Goal: Task Accomplishment & Management: Complete application form

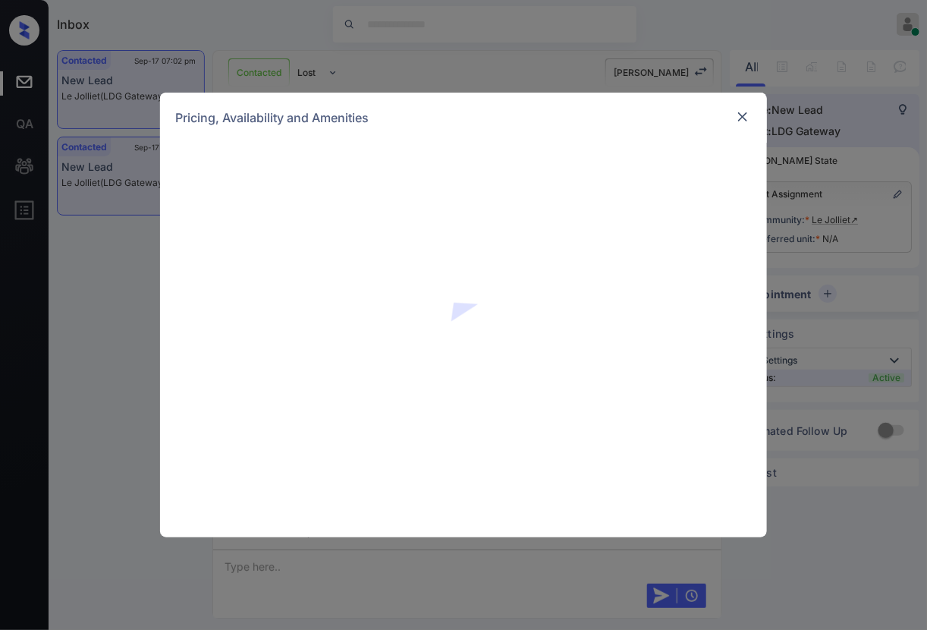
scroll to position [1140, 0]
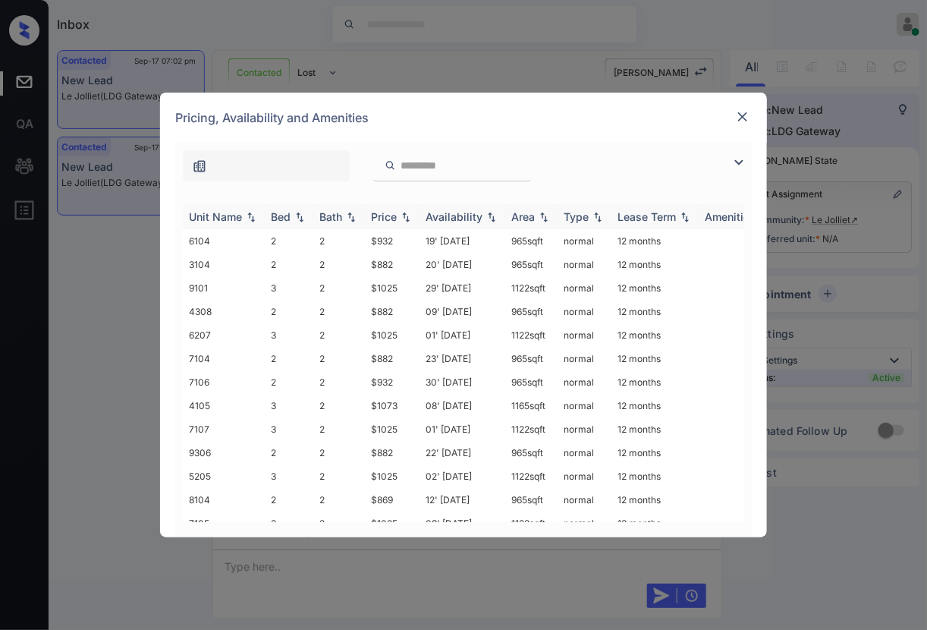
click at [399, 216] on img at bounding box center [405, 217] width 15 height 11
click at [399, 216] on img at bounding box center [405, 216] width 15 height 11
drag, startPoint x: 406, startPoint y: 238, endPoint x: 356, endPoint y: 237, distance: 50.1
click at [356, 237] on tr "11102 2 2 $760 12' Jun 24 965 sqft normal 12 months" at bounding box center [579, 241] width 793 height 24
copy tr "$760"
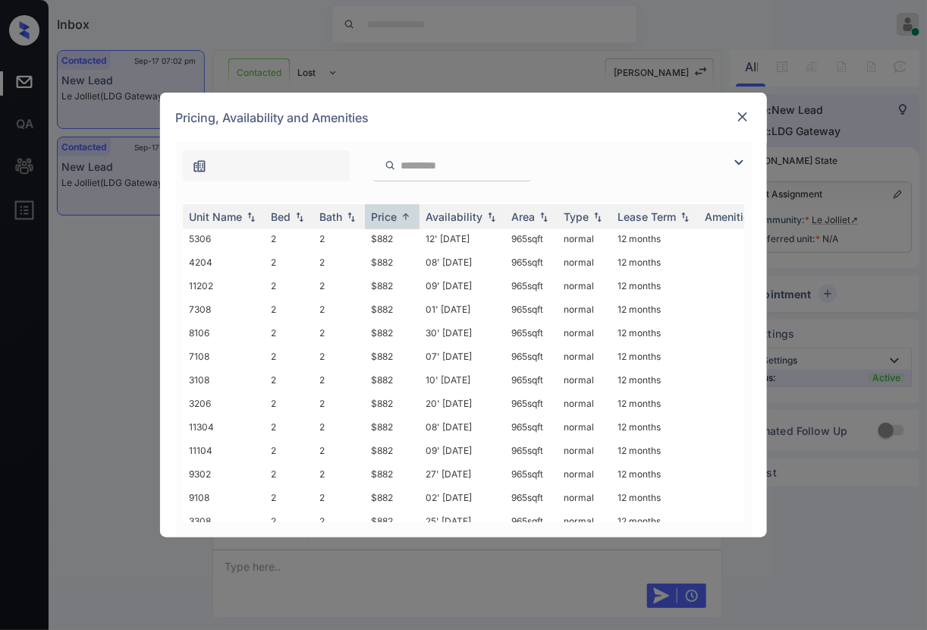
scroll to position [0, 0]
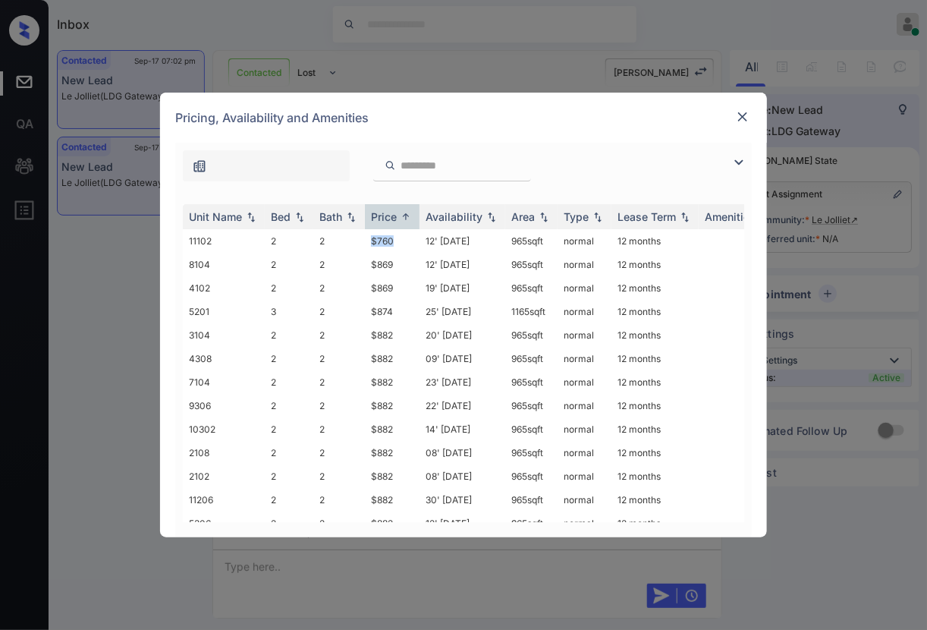
copy tr "$760"
click at [746, 111] on img at bounding box center [742, 116] width 15 height 15
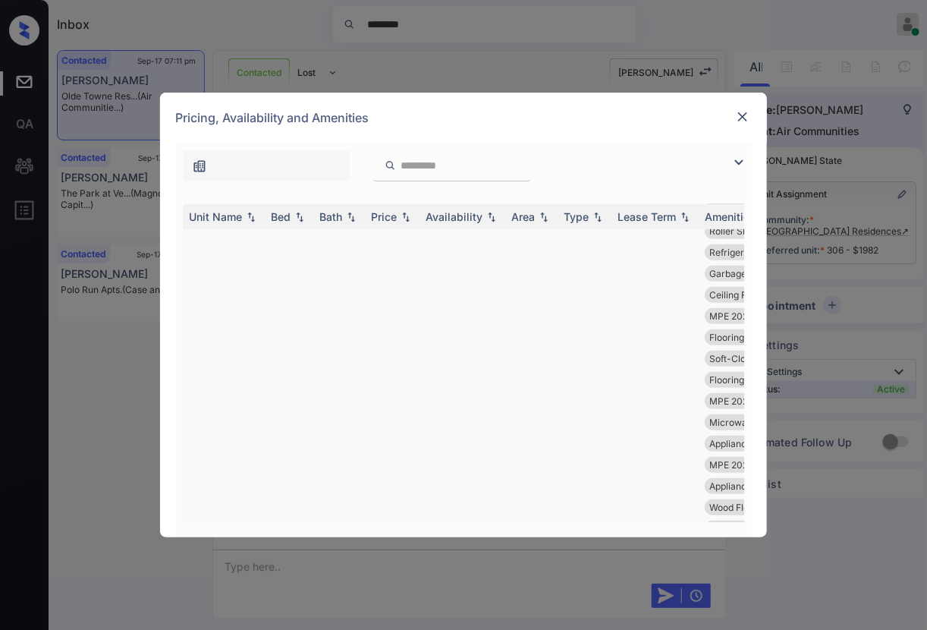
scroll to position [379, 0]
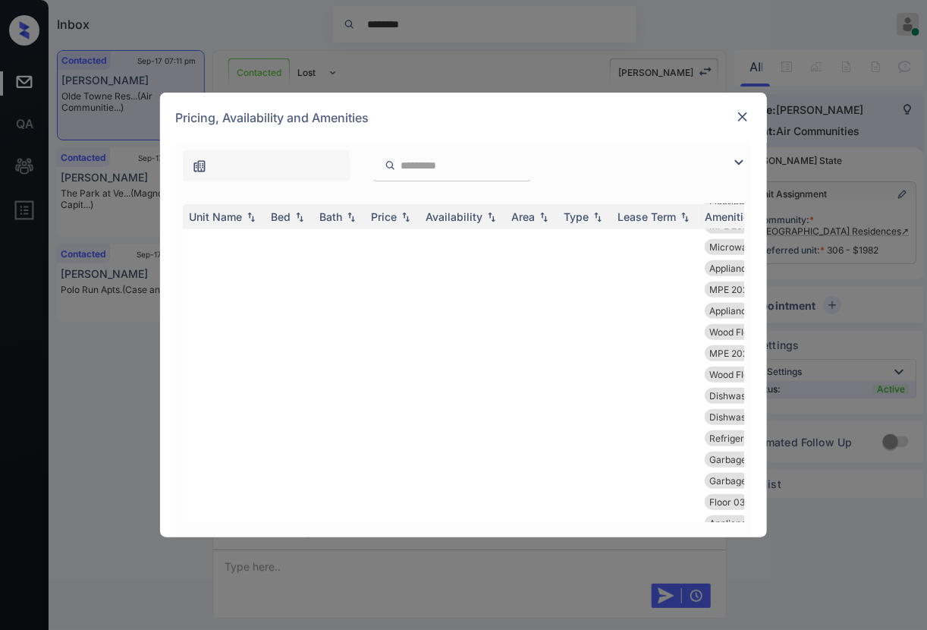
click at [411, 222] on div "Price" at bounding box center [392, 216] width 42 height 13
click at [411, 222] on img at bounding box center [405, 217] width 15 height 11
click at [406, 215] on img at bounding box center [405, 217] width 15 height 11
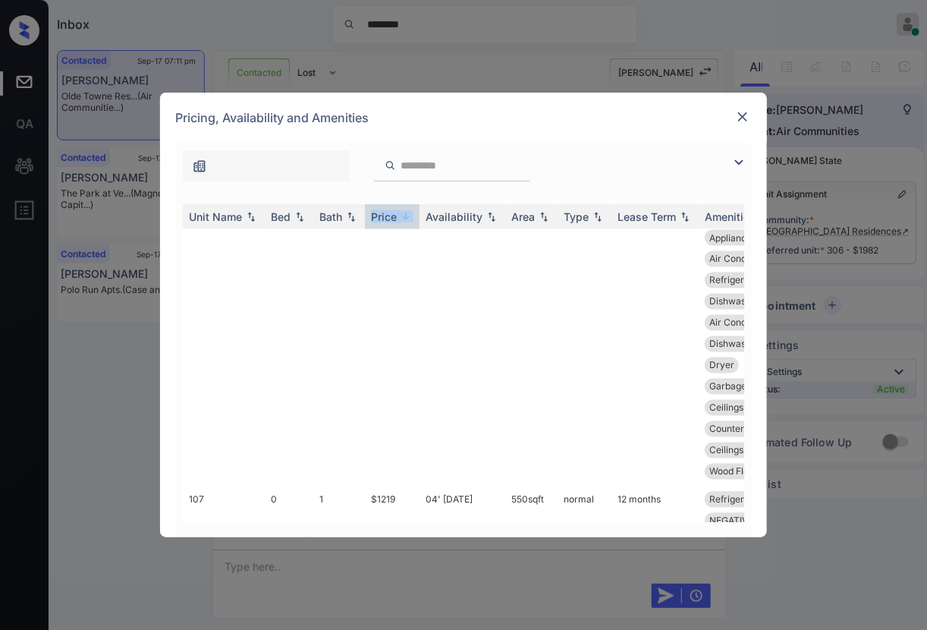
scroll to position [44294, 0]
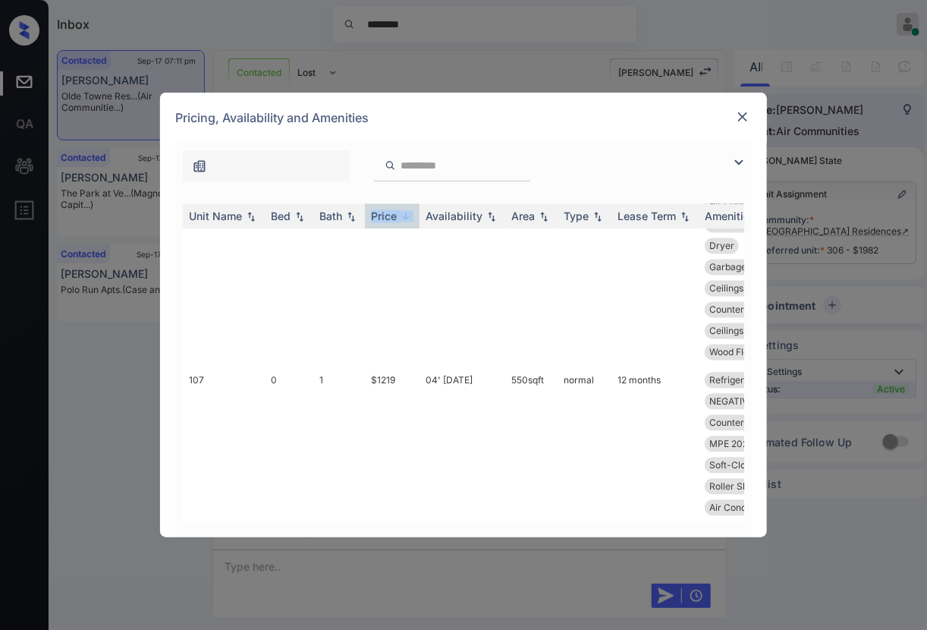
click at [819, 415] on div "**********" at bounding box center [463, 315] width 927 height 630
click at [751, 123] on div at bounding box center [743, 117] width 18 height 18
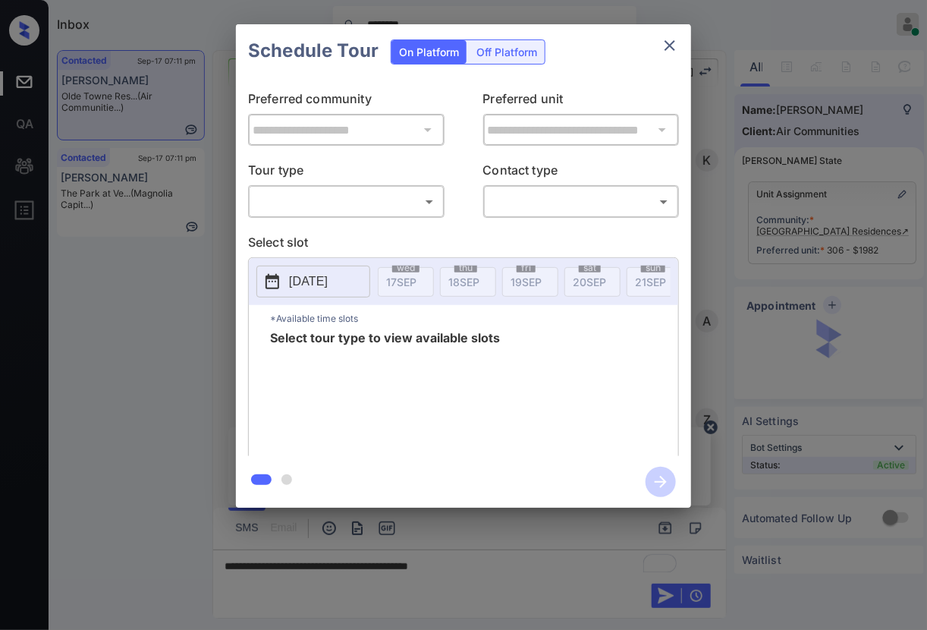
scroll to position [1327, 0]
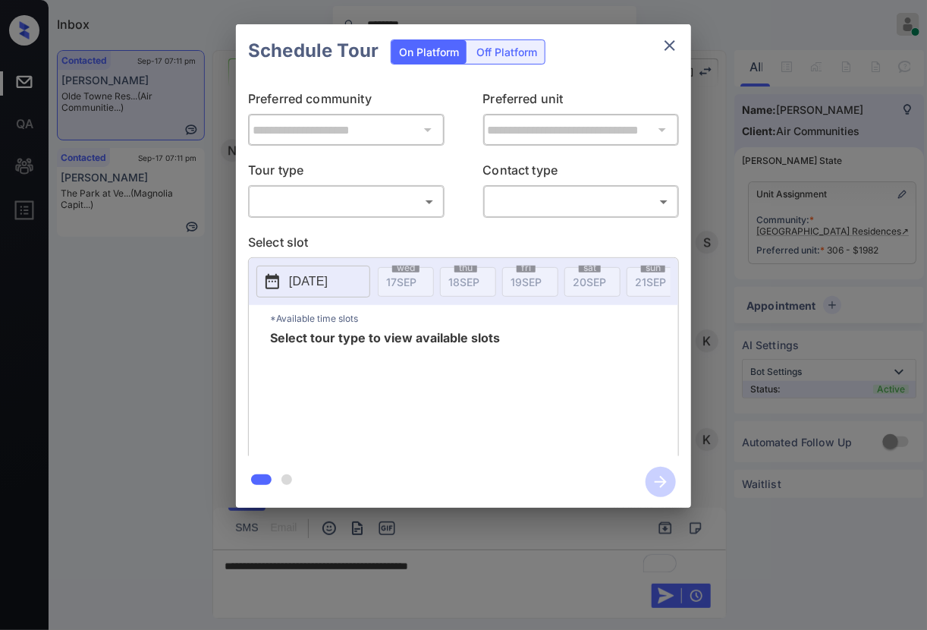
click at [844, 221] on div "**********" at bounding box center [463, 266] width 927 height 532
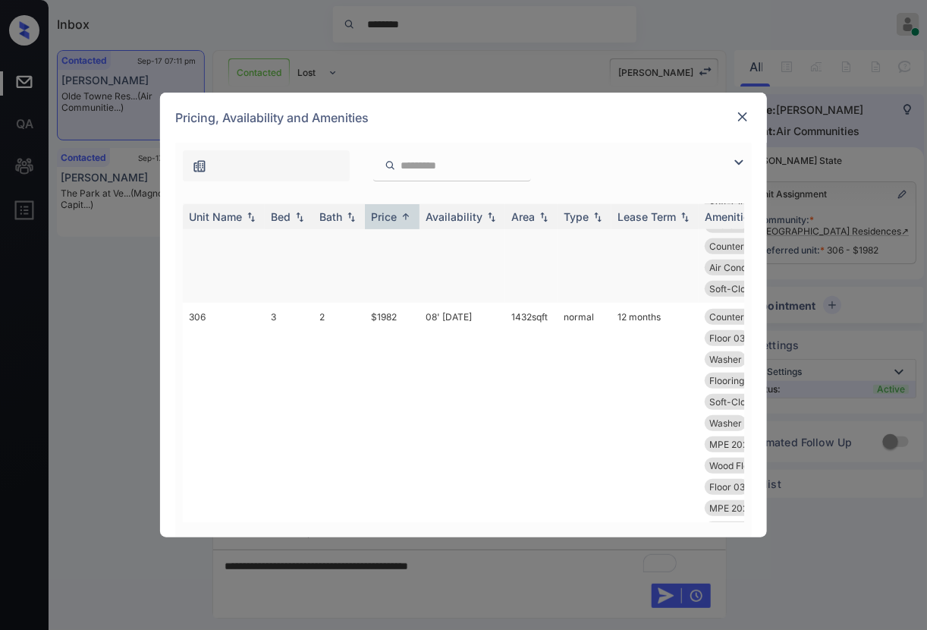
scroll to position [40843, 0]
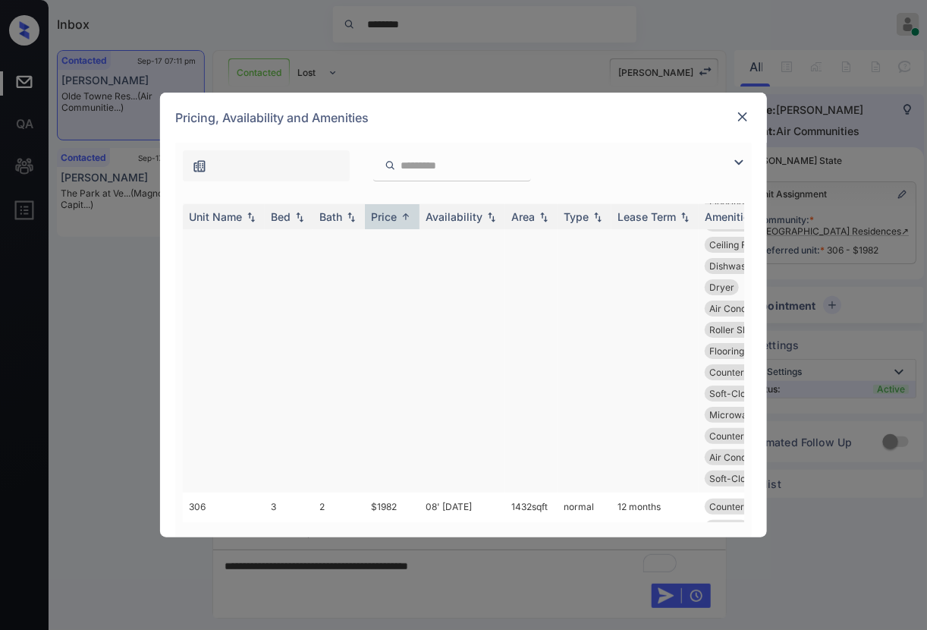
click at [351, 451] on tr "306 3 2 $1982 08' Sep 25 1432 sqft normal 12 months Appliances Stai... Ceiling …" at bounding box center [579, 192] width 793 height 602
copy tr "$1982"
click at [395, 451] on td "$1982" at bounding box center [392, 192] width 55 height 602
click at [744, 116] on img at bounding box center [742, 116] width 15 height 15
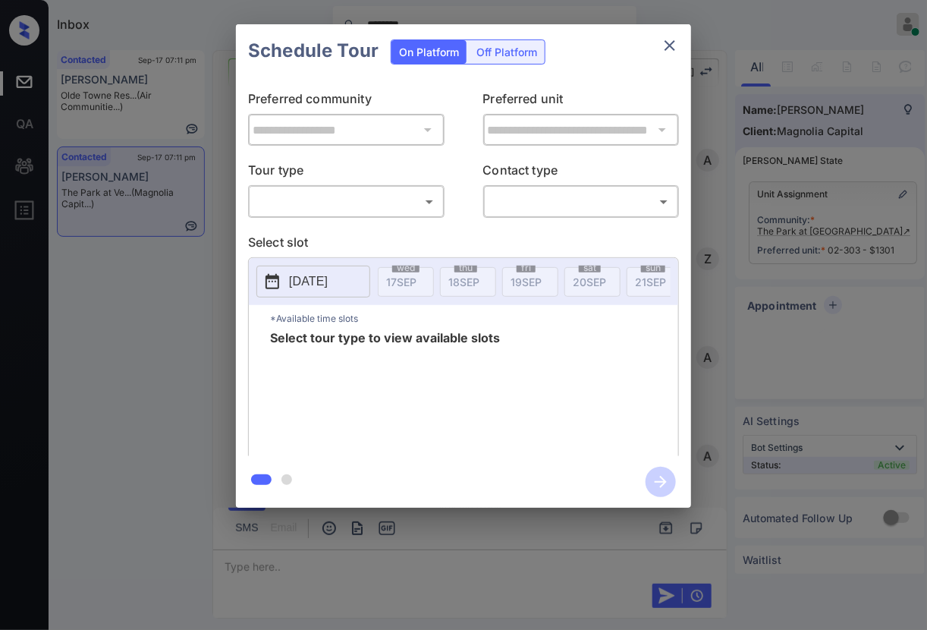
scroll to position [736, 0]
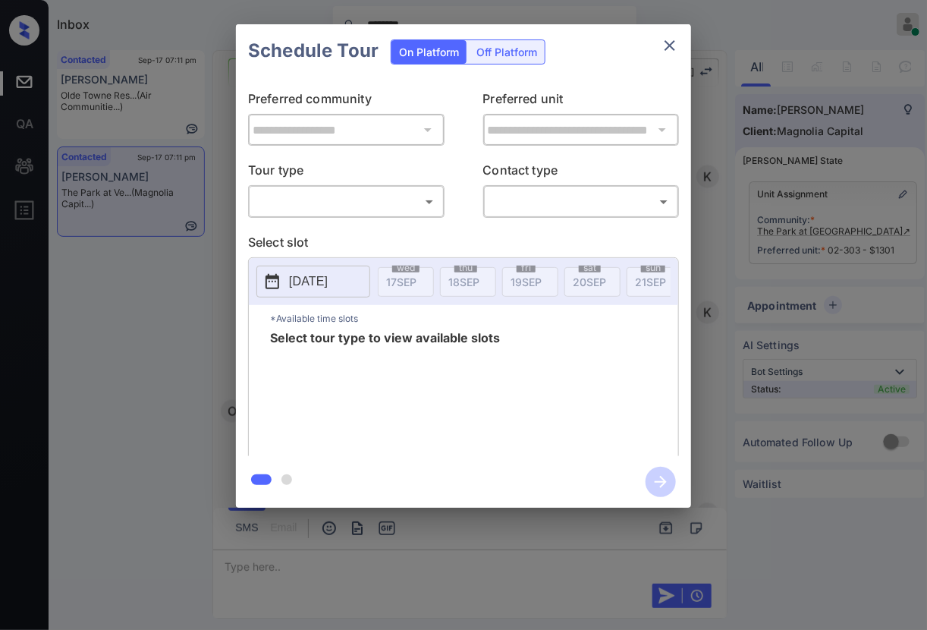
click at [391, 196] on body "Inbox ******** [PERSON_NAME] Online Set yourself offline Set yourself on break …" at bounding box center [463, 315] width 927 height 630
click at [806, 183] on div at bounding box center [463, 315] width 927 height 630
click at [698, 326] on div "**********" at bounding box center [463, 266] width 927 height 532
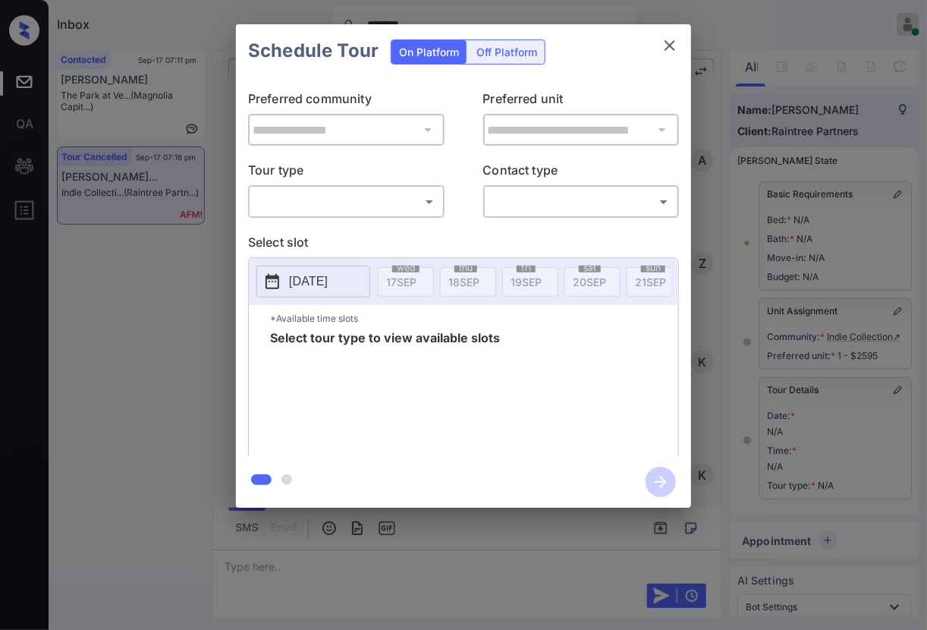
scroll to position [10480, 0]
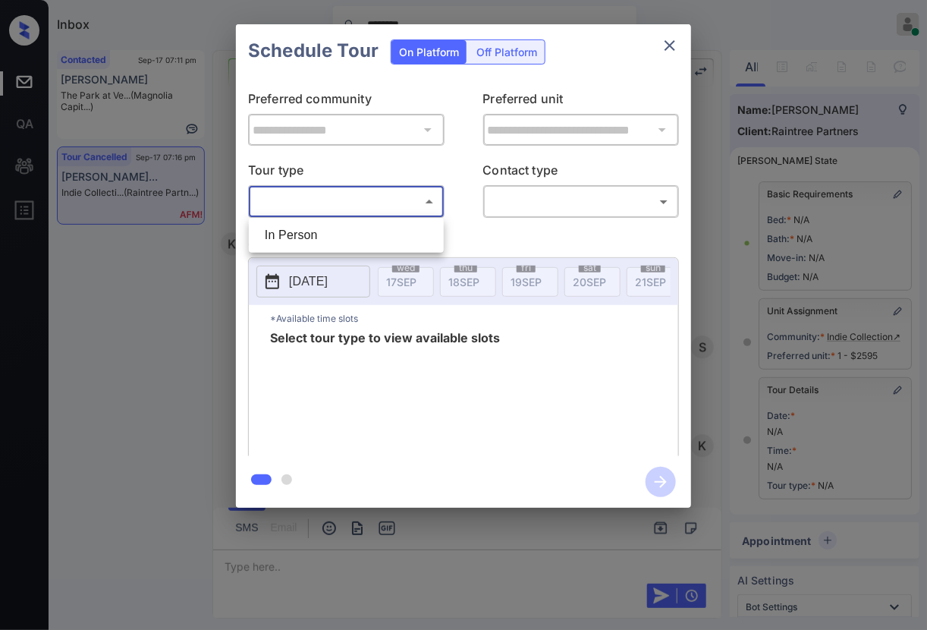
click at [377, 193] on body "Inbox ******** Caroline Dacanay Online Set yourself offline Set yourself on bre…" at bounding box center [463, 315] width 927 height 630
click at [378, 245] on li "In Person" at bounding box center [346, 235] width 187 height 27
type input "********"
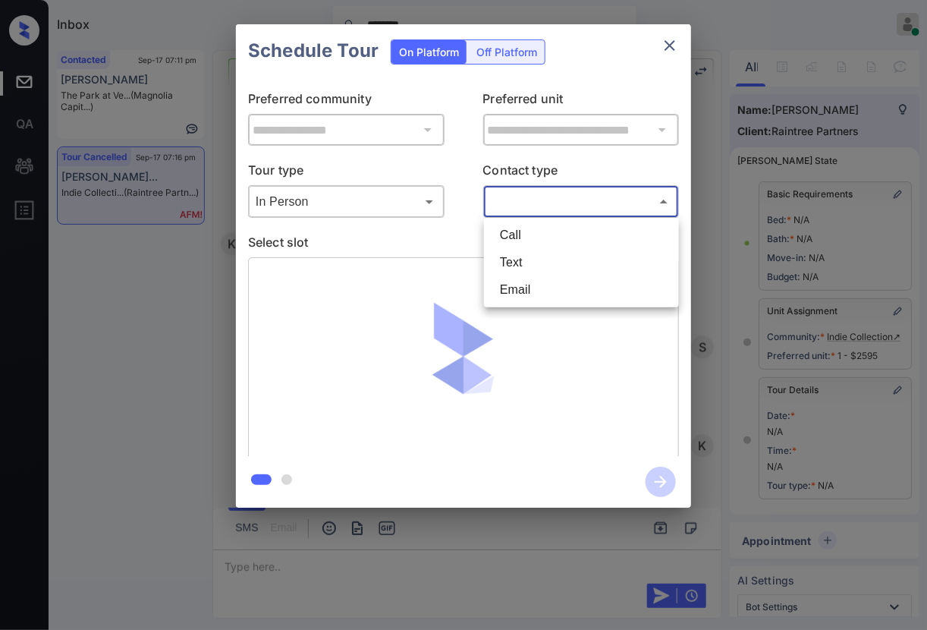
click at [535, 211] on body "Inbox ******** Caroline Dacanay Online Set yourself offline Set yourself on bre…" at bounding box center [463, 315] width 927 height 630
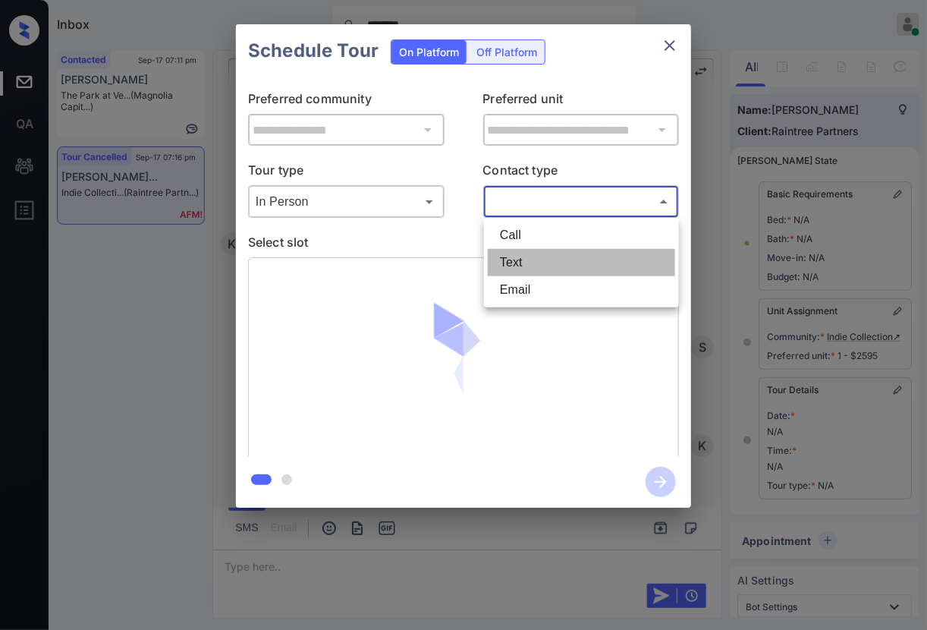
click at [539, 261] on li "Text" at bounding box center [581, 262] width 187 height 27
type input "****"
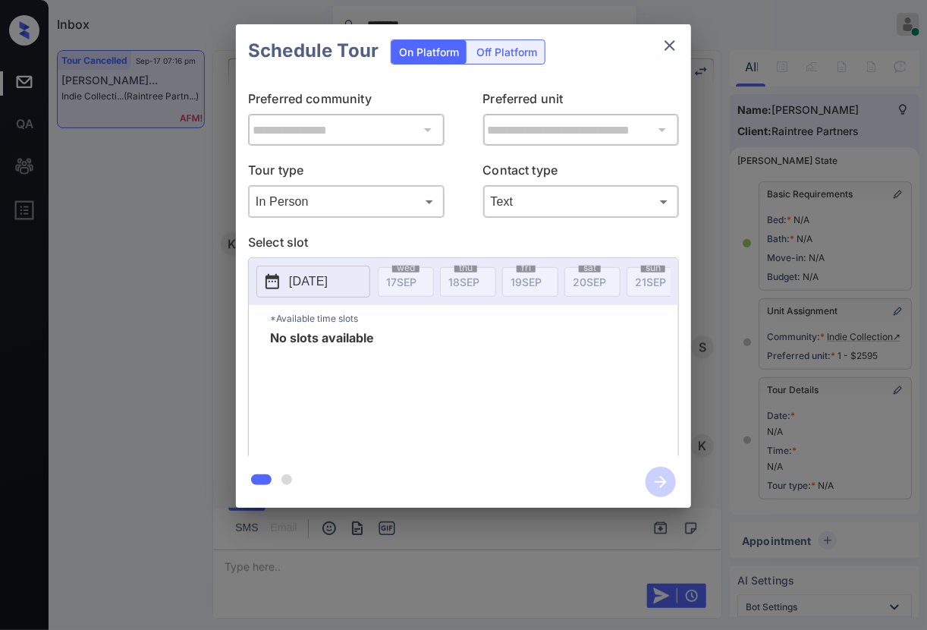
click at [357, 280] on button "[DATE]" at bounding box center [313, 282] width 114 height 32
click at [338, 200] on body "Inbox [PERSON_NAME] Online Set yourself offline Set yourself on break Profile S…" at bounding box center [463, 315] width 927 height 630
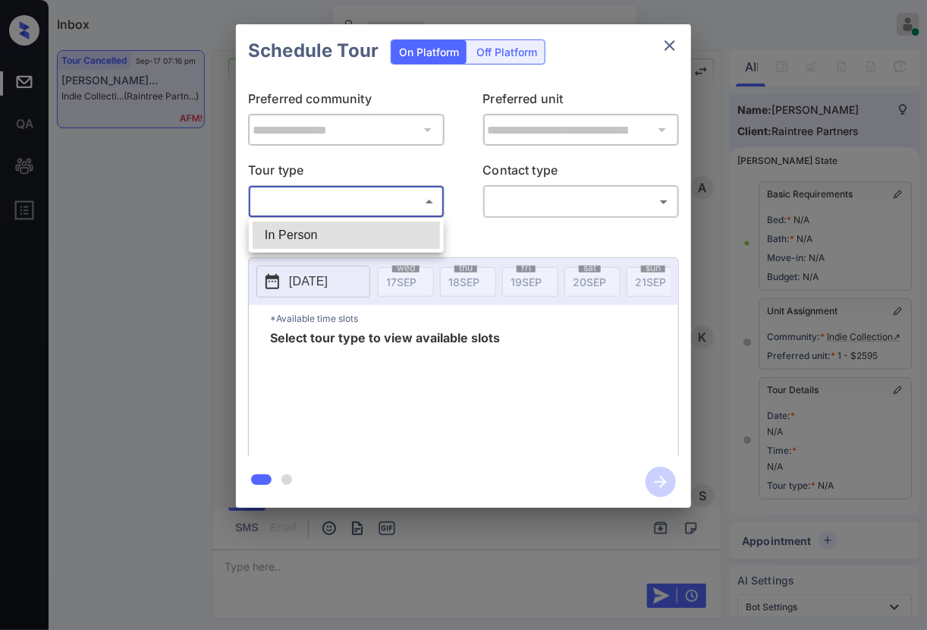
click at [349, 251] on ul "In Person" at bounding box center [346, 235] width 195 height 35
click at [436, 231] on li "In Person" at bounding box center [346, 235] width 187 height 27
type input "********"
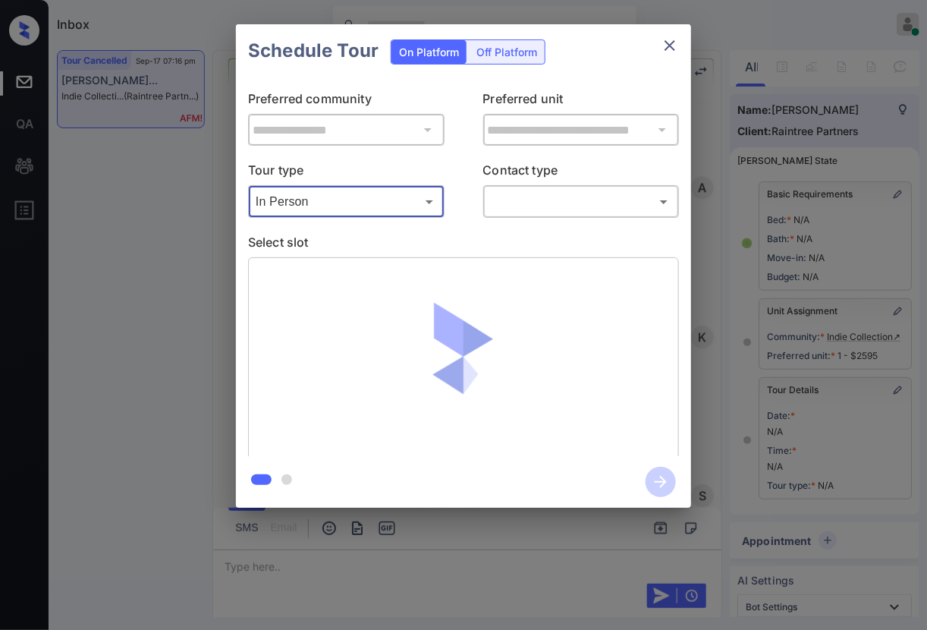
click at [546, 204] on body "Inbox [PERSON_NAME] Online Set yourself offline Set yourself on break Profile S…" at bounding box center [463, 315] width 927 height 630
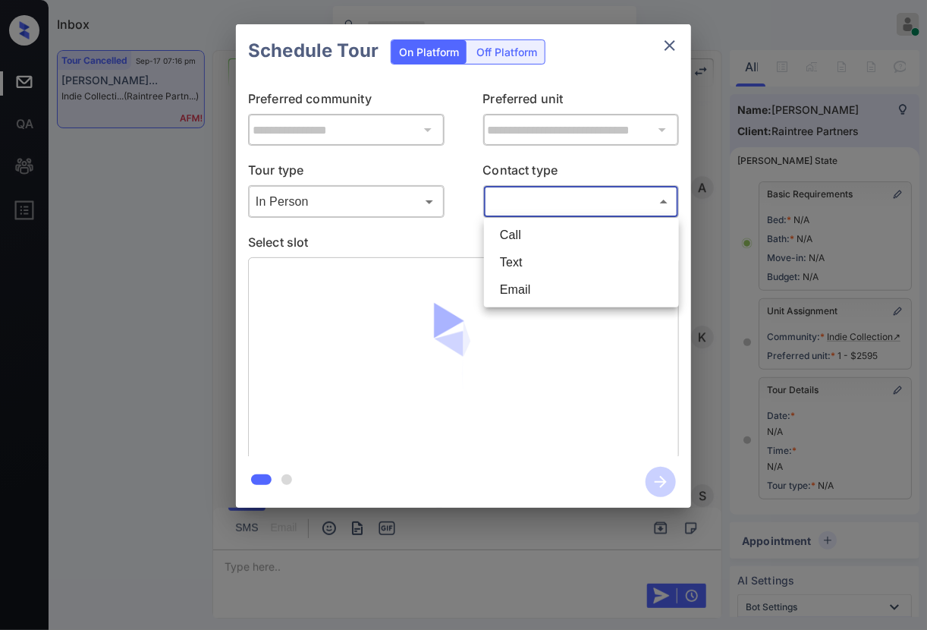
click at [554, 263] on li "Text" at bounding box center [581, 262] width 187 height 27
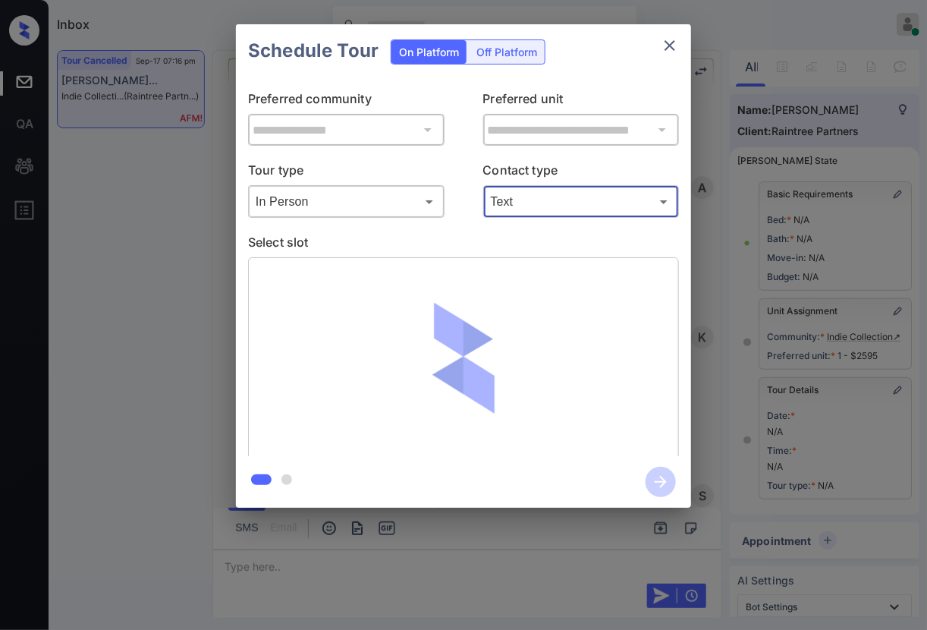
type input "****"
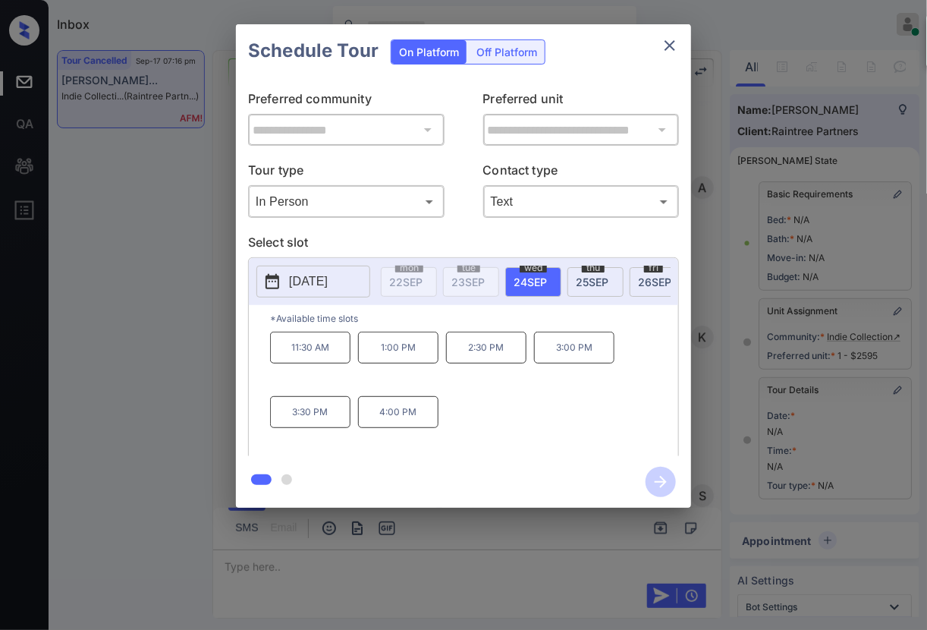
scroll to position [0, 346]
click at [328, 288] on p "[DATE]" at bounding box center [308, 281] width 39 height 18
drag, startPoint x: 349, startPoint y: 362, endPoint x: 272, endPoint y: 359, distance: 76.7
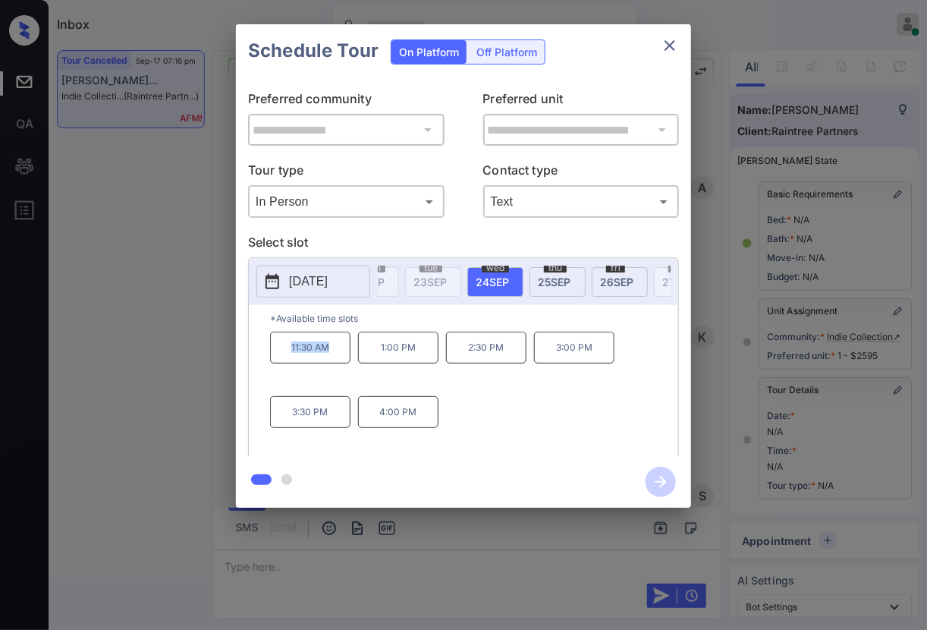
click at [272, 359] on p "11:30 AM" at bounding box center [310, 348] width 80 height 32
copy p "11:30 AM"
drag, startPoint x: 615, startPoint y: 362, endPoint x: 543, endPoint y: 358, distance: 72.2
click at [543, 358] on div "11:30 AM 1:00 PM 2:30 PM 3:00 PM 3:30 PM 4:00 PM" at bounding box center [474, 392] width 408 height 121
copy p "3:00 PM"
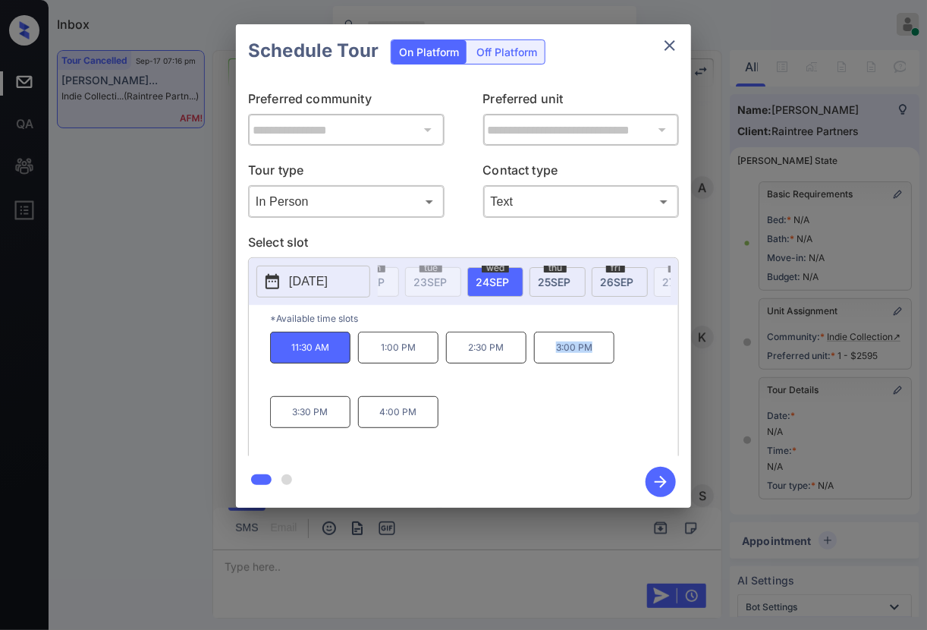
click at [532, 365] on div "11:30 AM 1:00 PM 2:30 PM 3:00 PM 3:30 PM 4:00 PM" at bounding box center [474, 392] width 408 height 121
drag, startPoint x: 543, startPoint y: 358, endPoint x: 621, endPoint y: 354, distance: 78.2
click at [621, 354] on div "11:30 AM 1:00 PM 2:30 PM 3:00 PM 3:30 PM 4:00 PM" at bounding box center [474, 392] width 408 height 121
copy p "3:00 PM"
drag, startPoint x: 419, startPoint y: 422, endPoint x: 360, endPoint y: 420, distance: 58.5
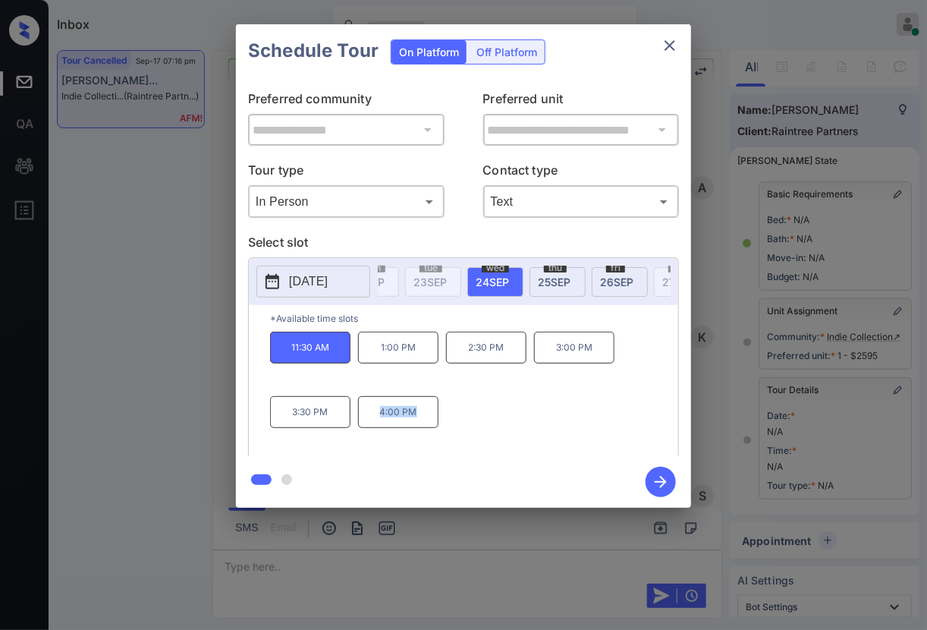
click at [360, 420] on p "4:00 PM" at bounding box center [398, 412] width 80 height 32
copy p "4:00 PM"
click at [317, 570] on div at bounding box center [463, 315] width 927 height 630
